Goal: Obtain resource: Obtain resource

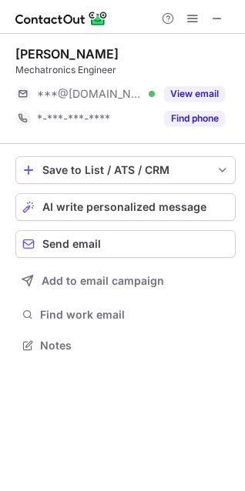
scroll to position [335, 245]
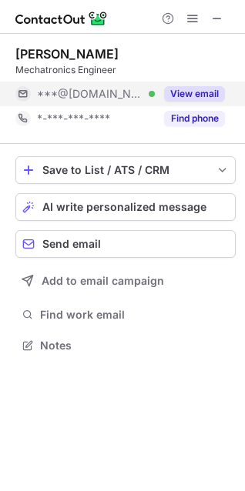
click at [199, 92] on button "View email" at bounding box center [194, 93] width 61 height 15
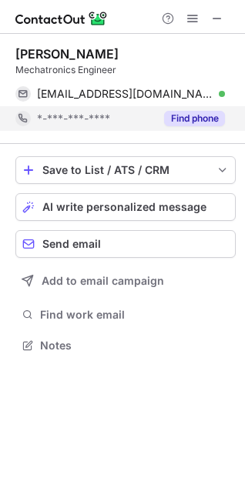
click at [182, 119] on button "Find phone" at bounding box center [194, 118] width 61 height 15
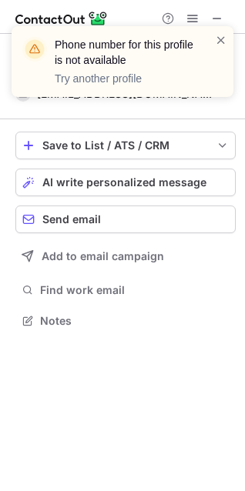
scroll to position [310, 245]
click at [222, 40] on span at bounding box center [221, 39] width 12 height 15
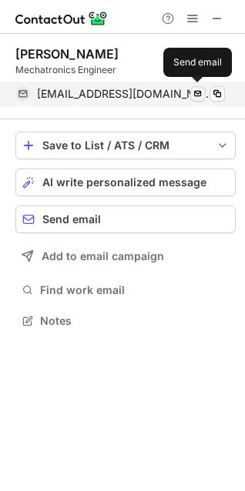
click at [196, 95] on span at bounding box center [198, 94] width 12 height 12
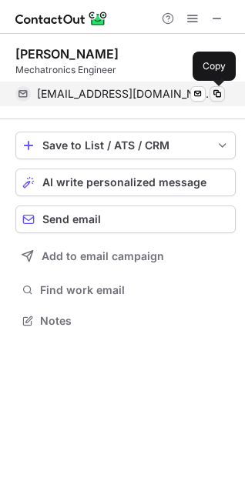
click at [213, 89] on span at bounding box center [217, 94] width 12 height 12
